Goal: Task Accomplishment & Management: Use online tool/utility

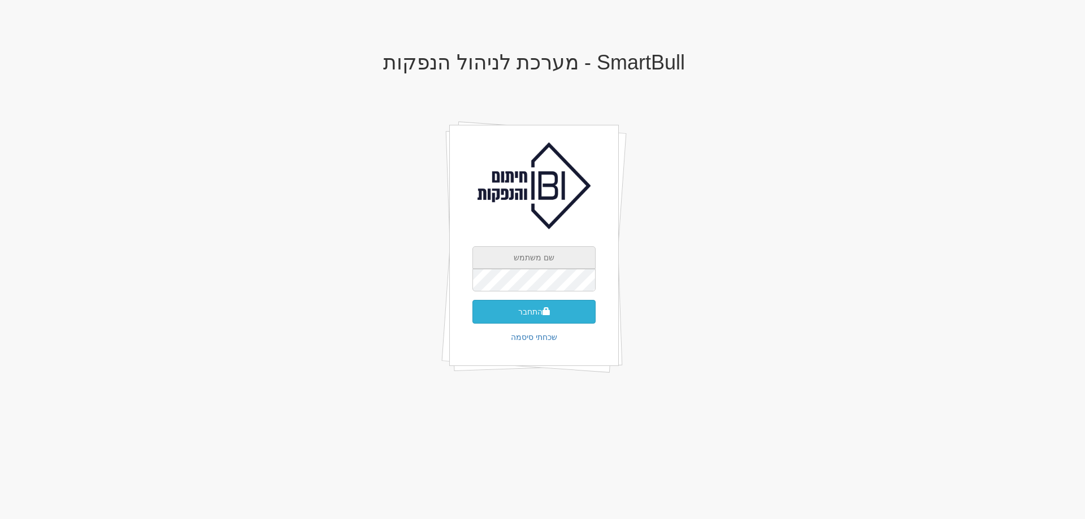
type input "[EMAIL_ADDRESS][DOMAIN_NAME]"
click at [522, 315] on button "התחבר" at bounding box center [533, 312] width 123 height 24
click at [524, 291] on input "text" at bounding box center [533, 297] width 123 height 23
type input "871956"
click at [472, 317] on button "התחבר" at bounding box center [533, 329] width 123 height 24
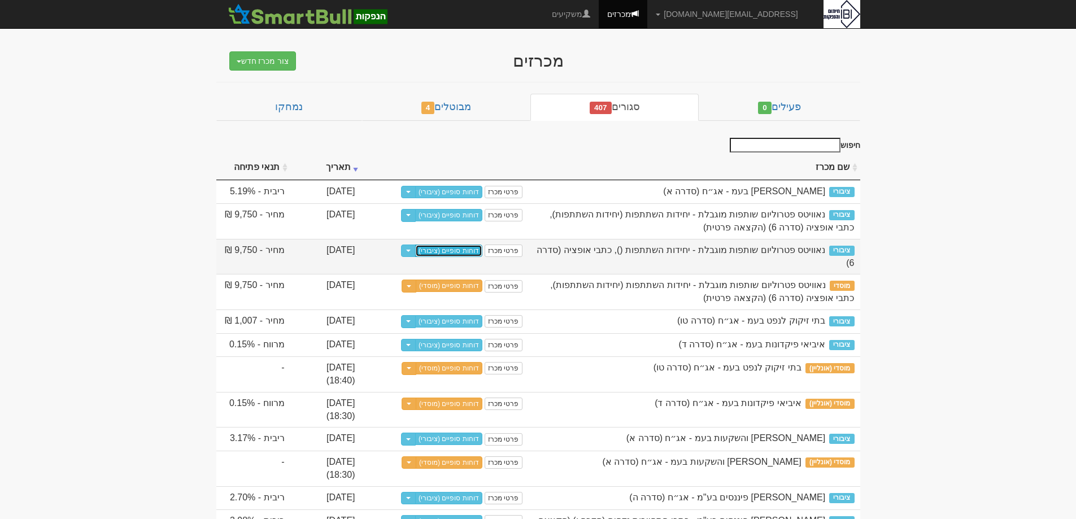
click at [462, 250] on link "דוחות סופיים (ציבורי)" at bounding box center [448, 251] width 67 height 12
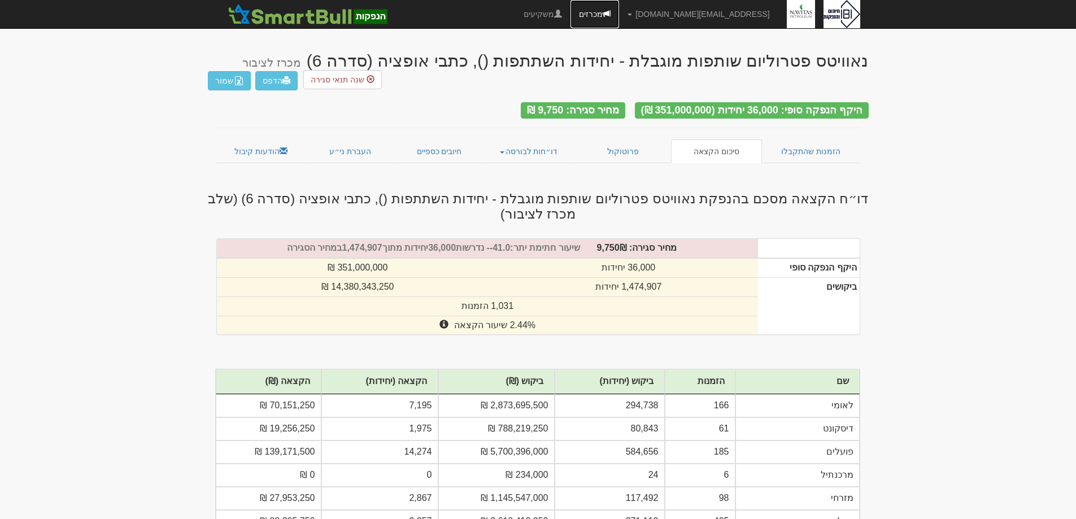
click at [619, 14] on link "מכרזים" at bounding box center [595, 14] width 49 height 28
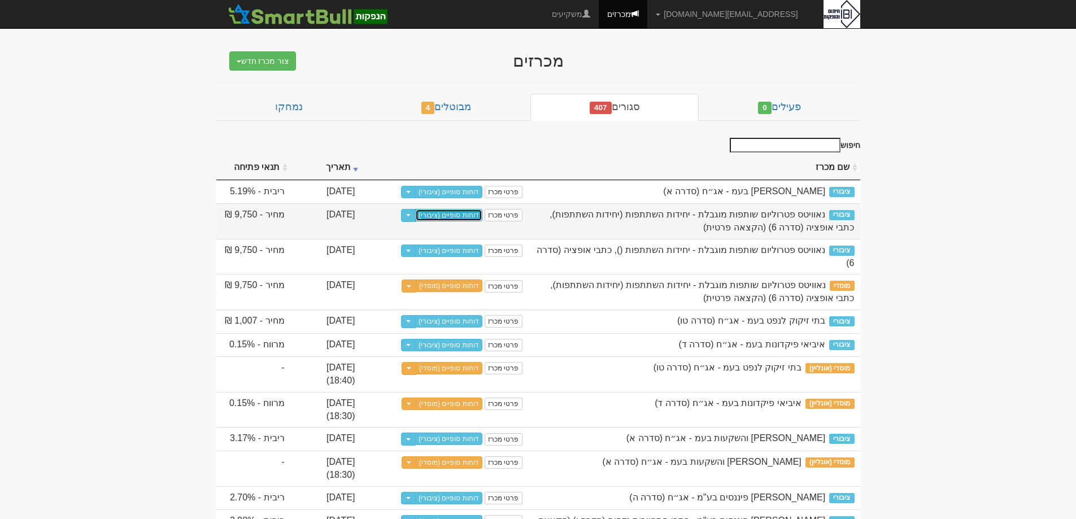
click at [467, 213] on link "דוחות סופיים (ציבורי)" at bounding box center [448, 215] width 67 height 12
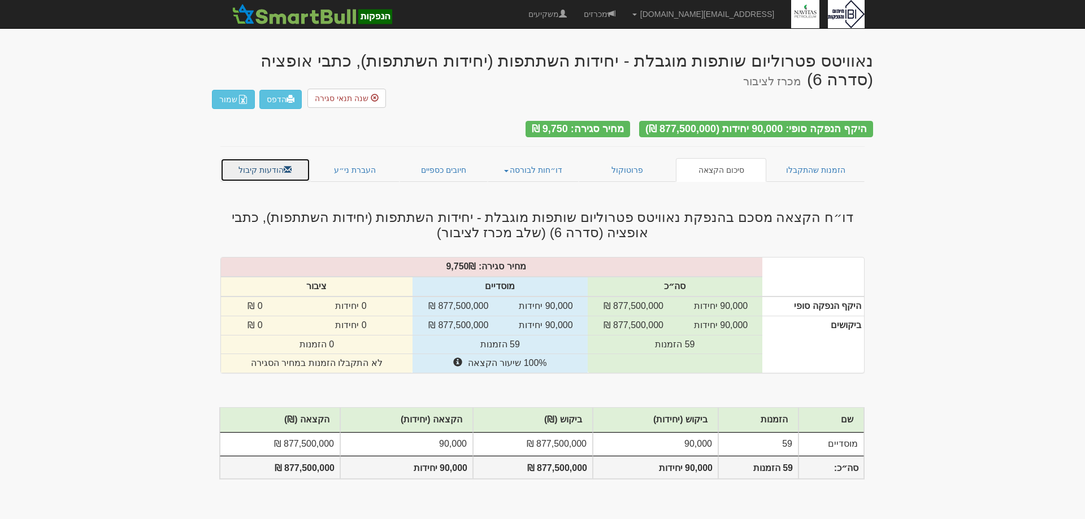
click at [249, 158] on link "הודעות קיבול" at bounding box center [265, 170] width 90 height 24
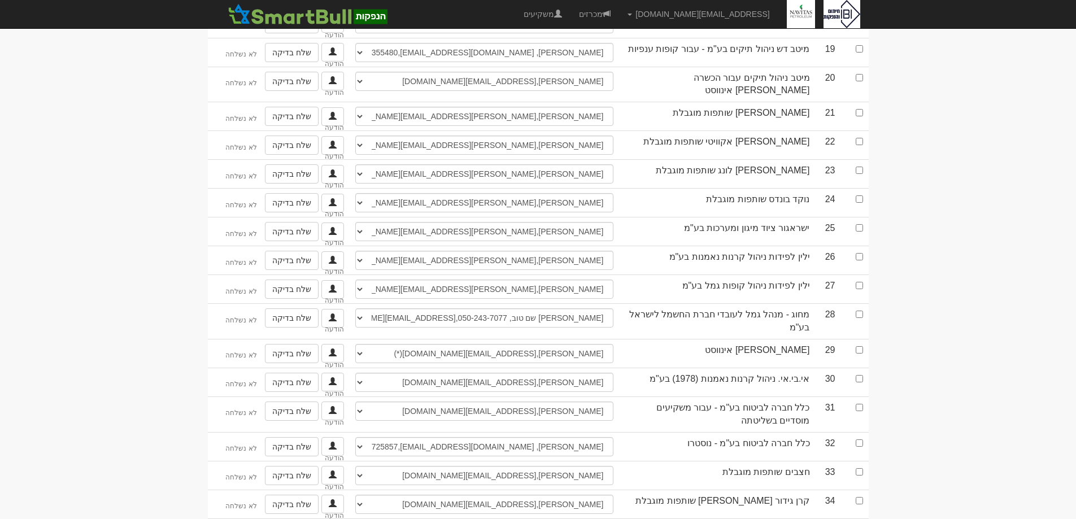
scroll to position [848, 0]
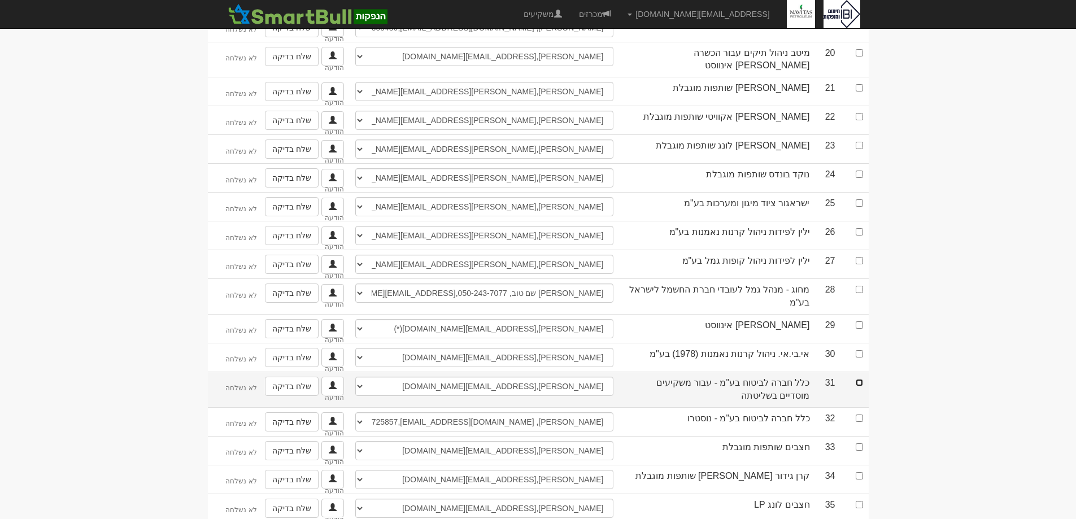
click at [857, 379] on input "checkbox" at bounding box center [859, 382] width 7 height 7
checkbox input "true"
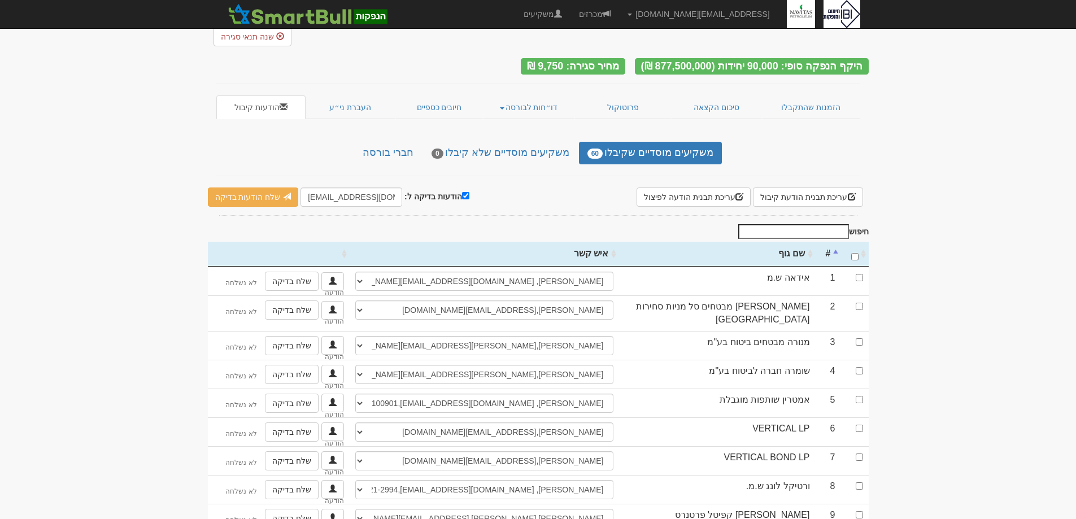
scroll to position [0, 0]
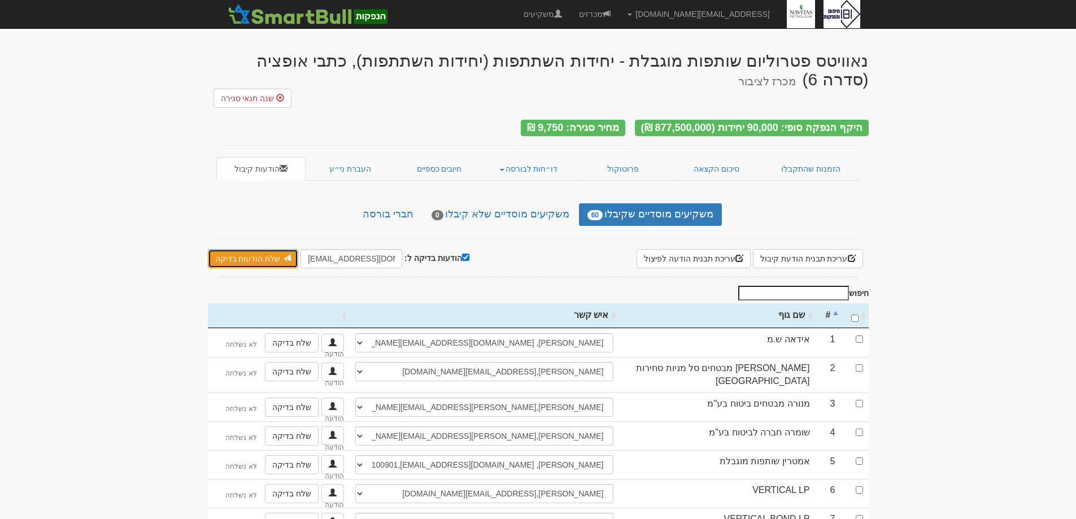
click at [249, 249] on link "שלח הודעות בדיקה" at bounding box center [253, 258] width 91 height 19
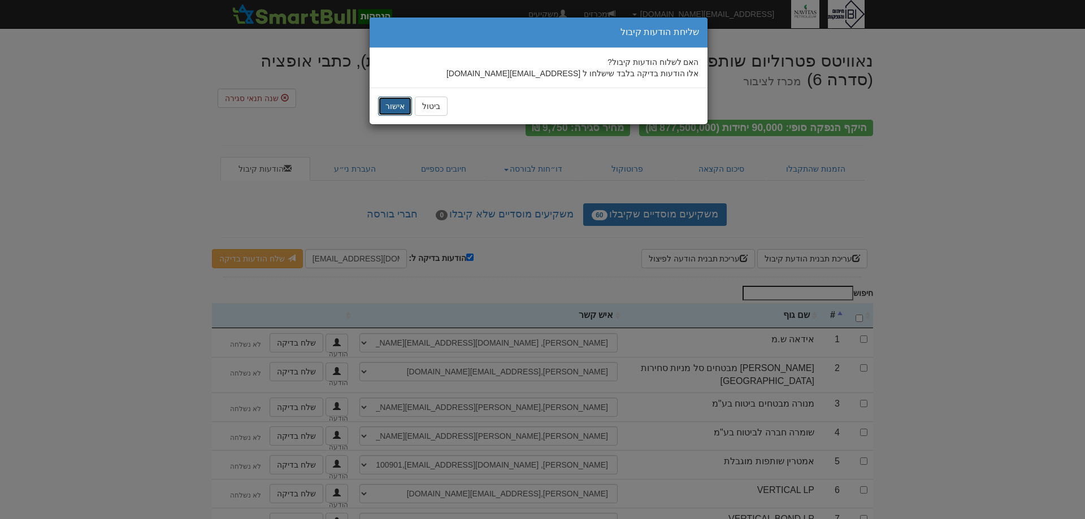
click at [396, 107] on button "אישור" at bounding box center [395, 106] width 34 height 19
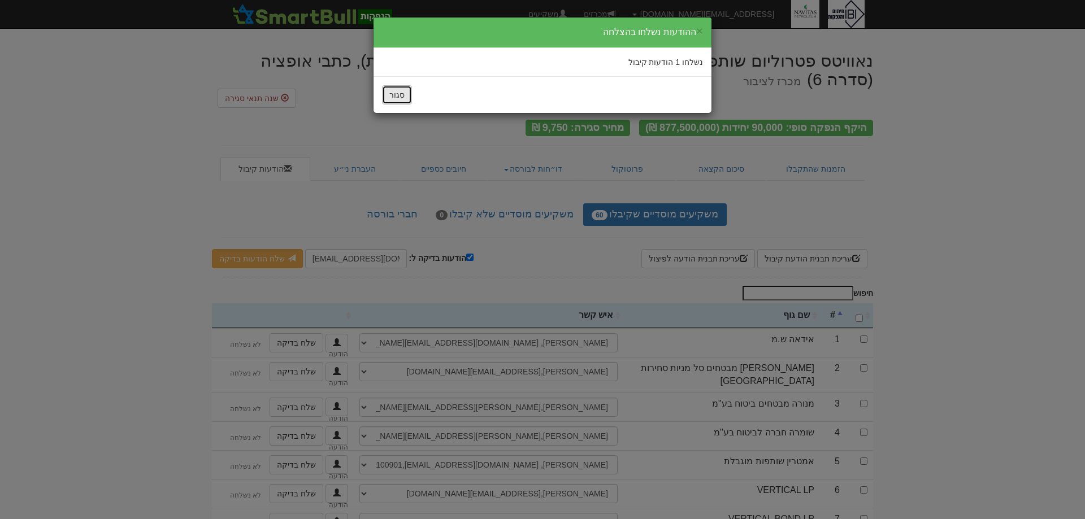
click at [402, 97] on button "סגור" at bounding box center [397, 94] width 30 height 19
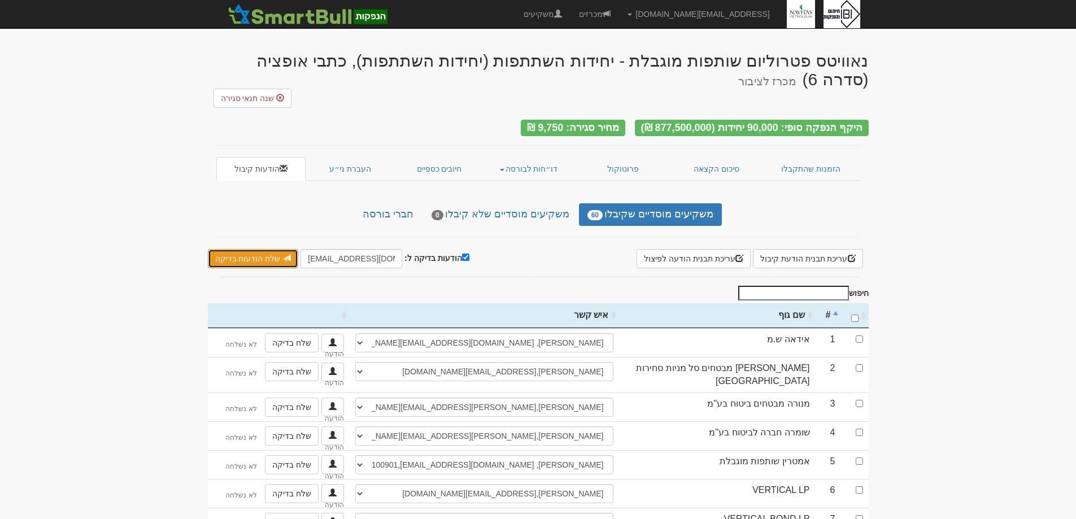
click at [257, 249] on link "שלח הודעות בדיקה" at bounding box center [253, 258] width 91 height 19
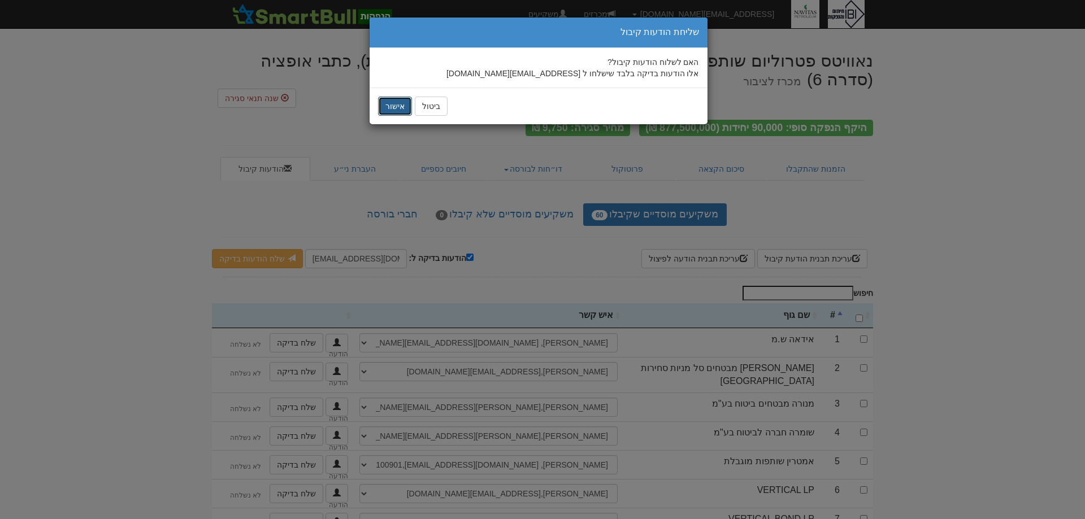
click at [397, 103] on button "אישור" at bounding box center [395, 106] width 34 height 19
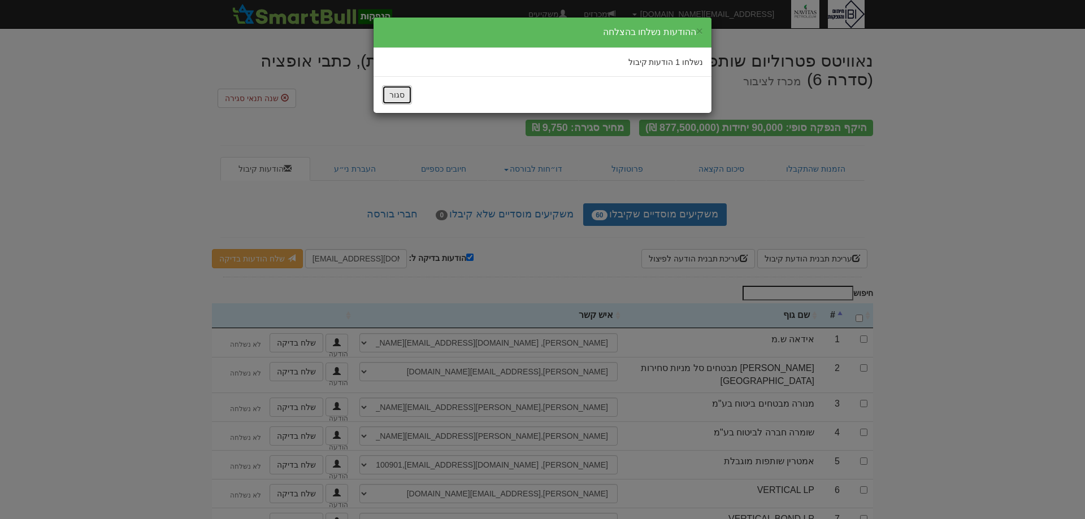
click at [397, 97] on button "סגור" at bounding box center [397, 94] width 30 height 19
